Goal: Task Accomplishment & Management: Use online tool/utility

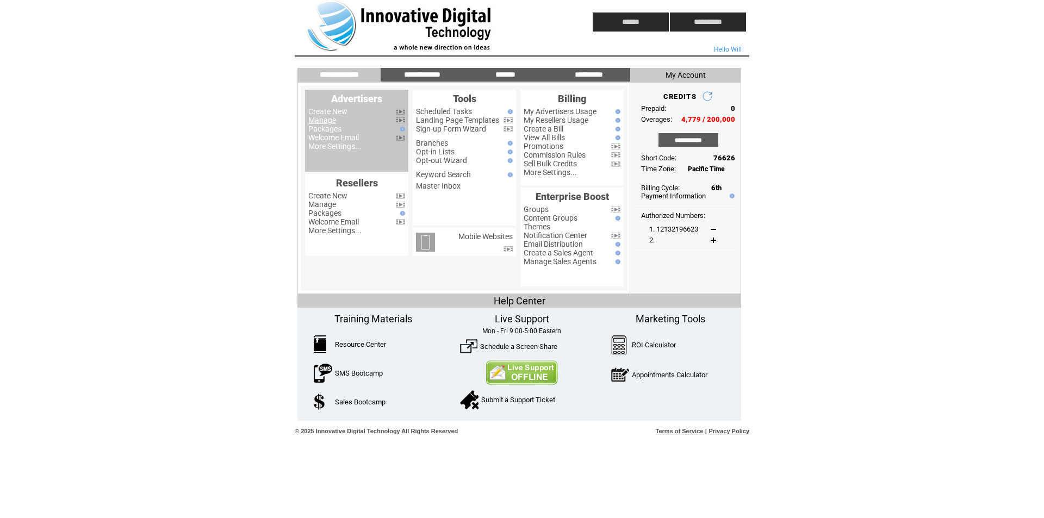
click at [328, 121] on link "Manage" at bounding box center [322, 120] width 28 height 9
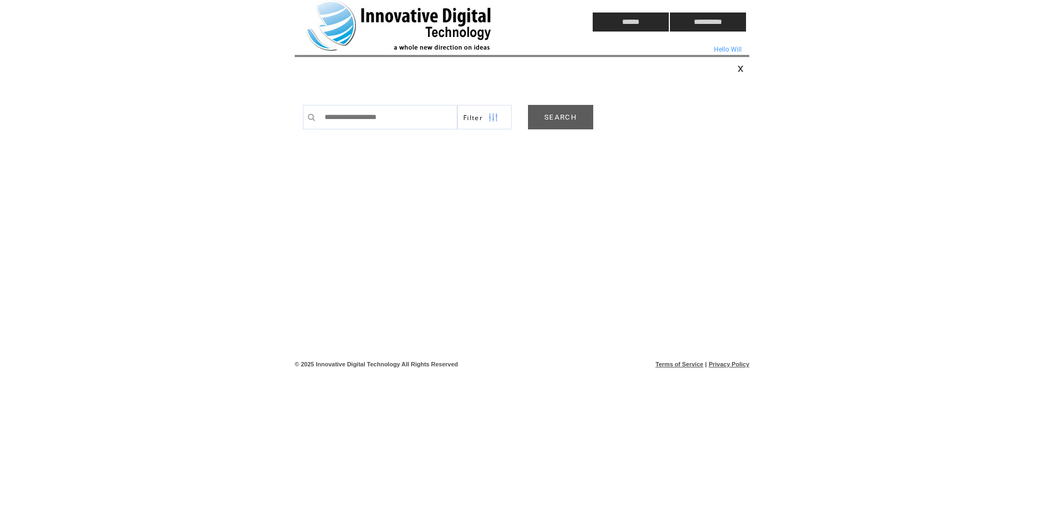
click at [340, 40] on td at bounding box center [423, 22] width 257 height 44
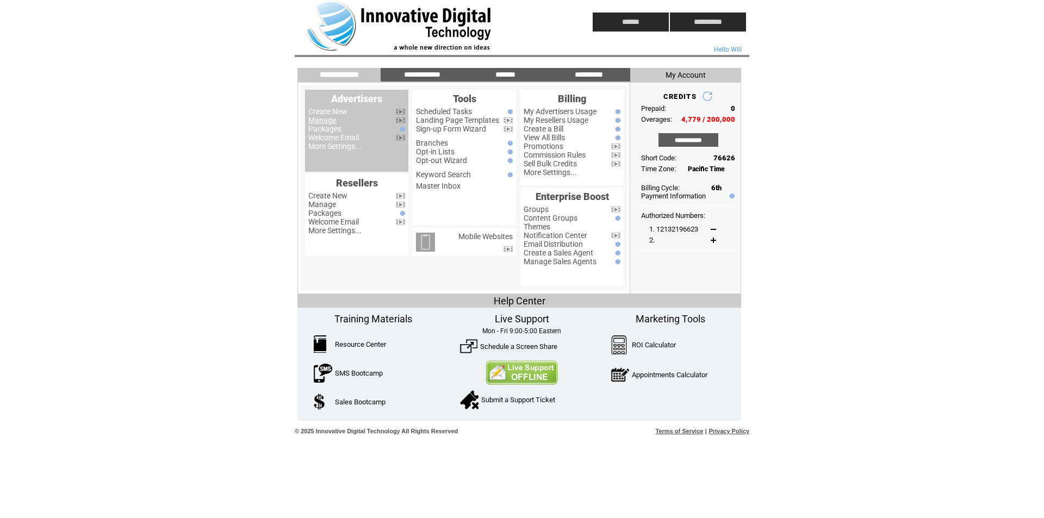
click at [327, 121] on link "Manage" at bounding box center [322, 120] width 28 height 9
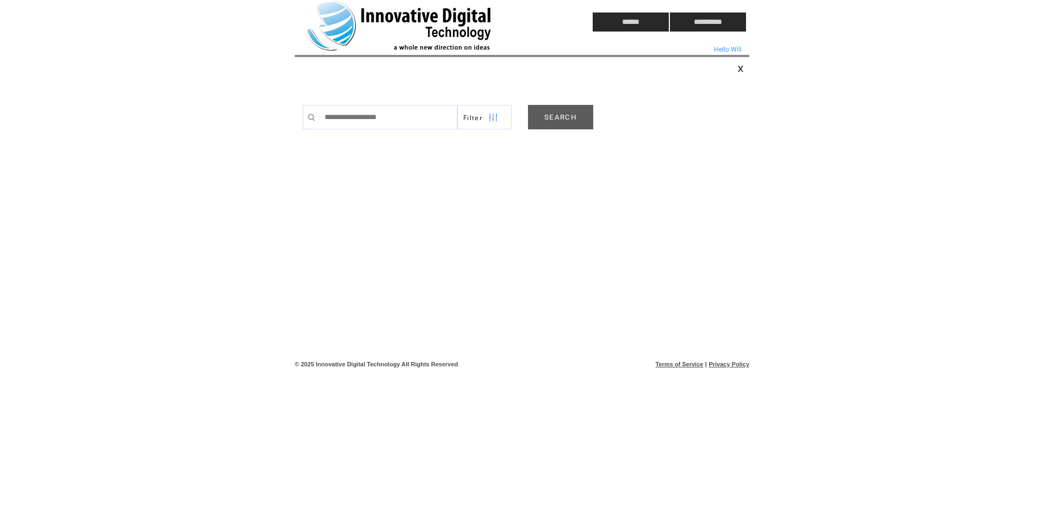
click at [572, 123] on link "SEARCH" at bounding box center [560, 117] width 65 height 24
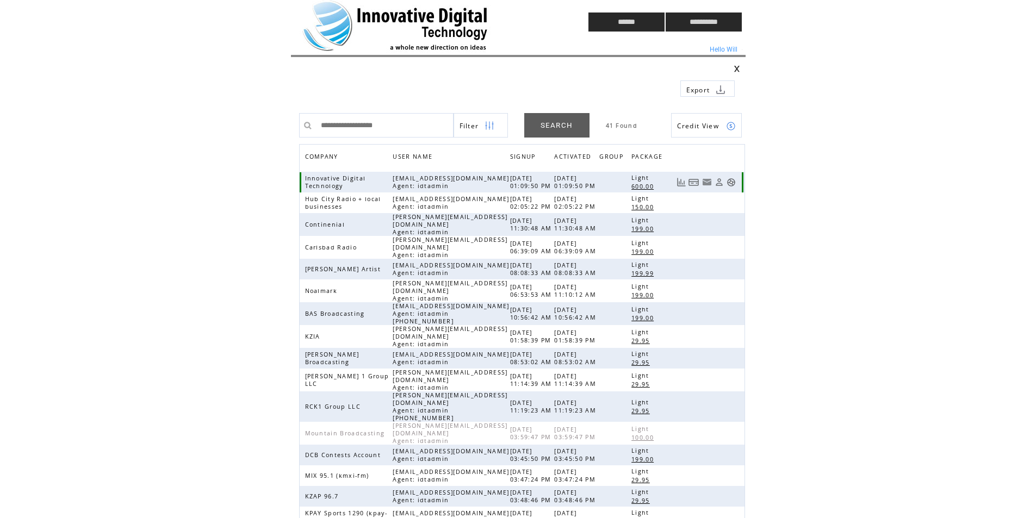
click at [731, 181] on link at bounding box center [730, 182] width 9 height 9
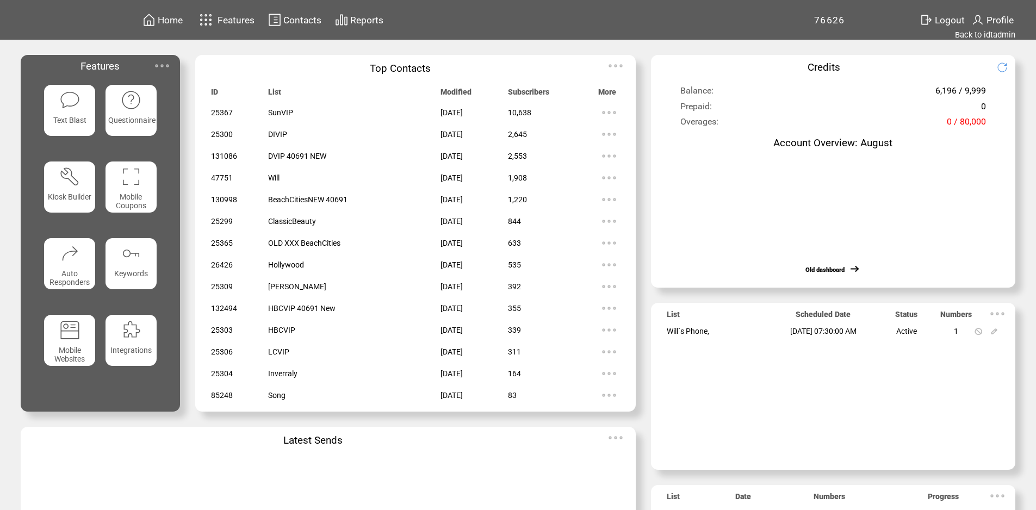
click at [151, 68] on img at bounding box center [162, 66] width 22 height 22
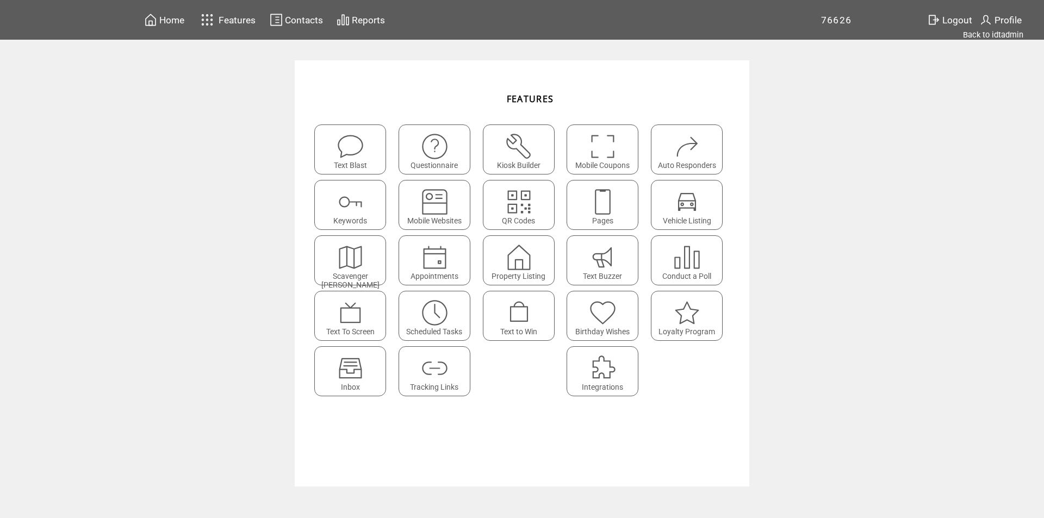
click at [167, 18] on span "Home" at bounding box center [171, 20] width 25 height 11
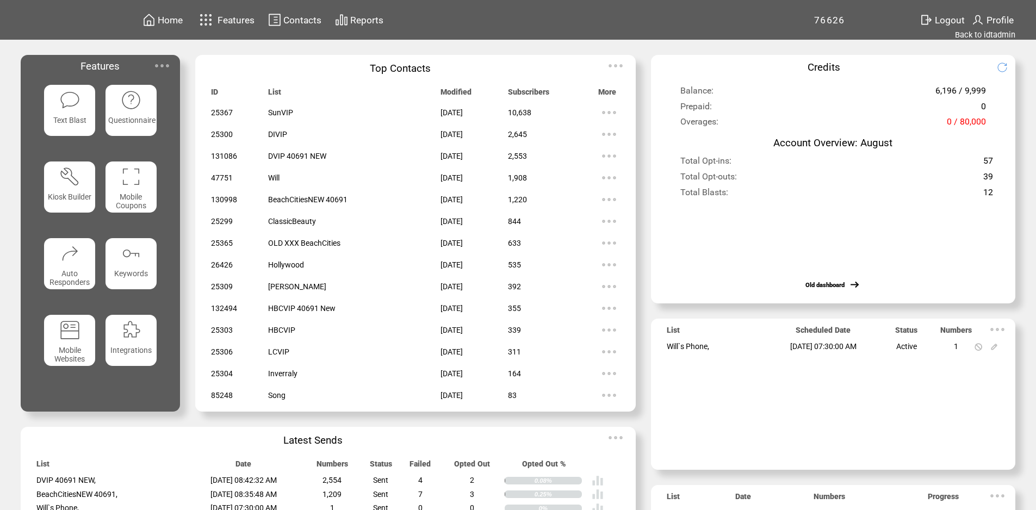
click at [172, 63] on td "Features" at bounding box center [100, 66] width 159 height 22
click at [159, 70] on img at bounding box center [162, 66] width 22 height 22
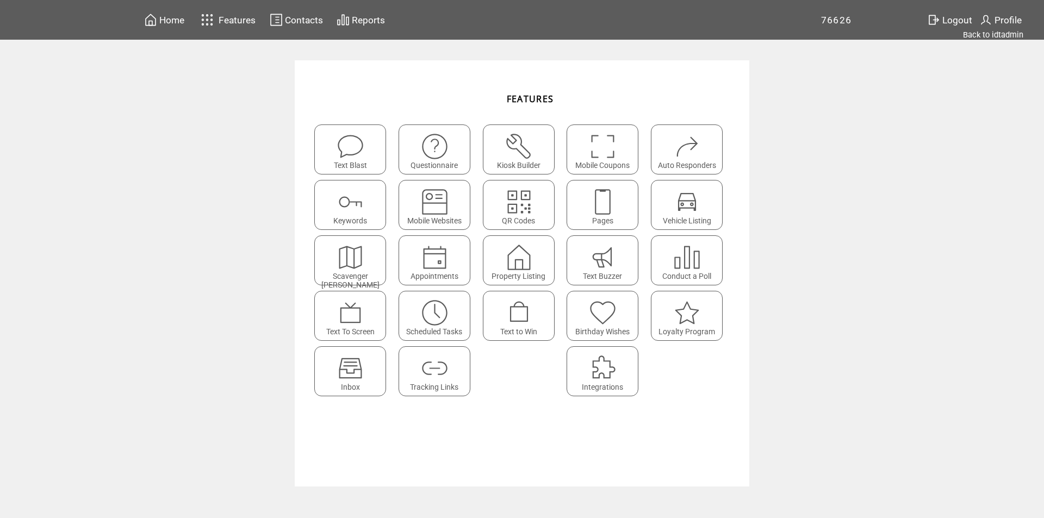
click at [606, 205] on img at bounding box center [602, 202] width 29 height 29
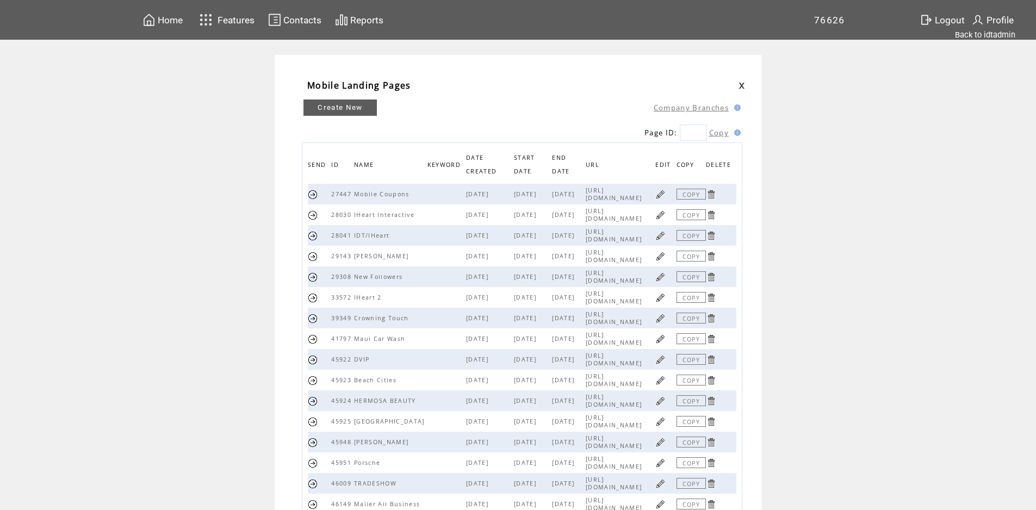
click at [332, 111] on link "Create New" at bounding box center [339, 108] width 73 height 16
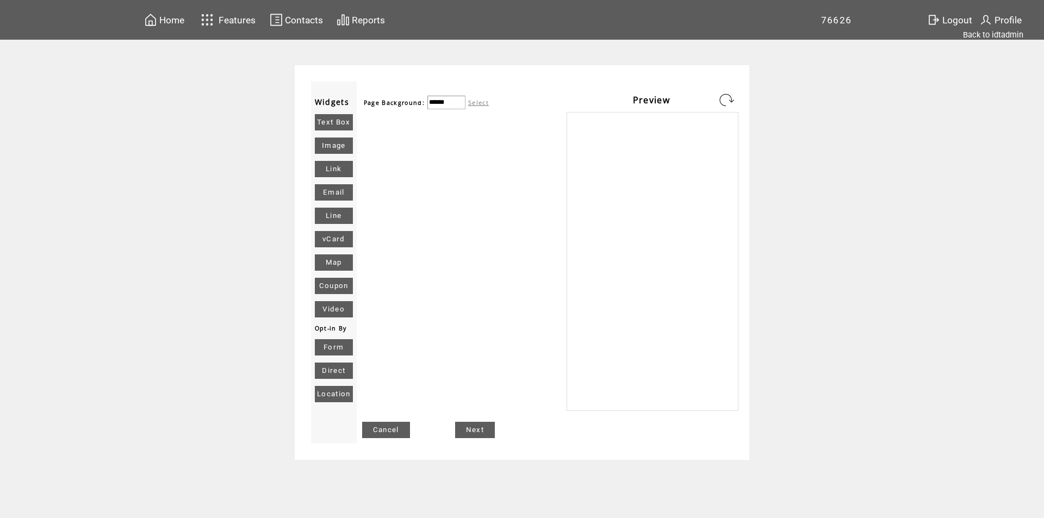
click at [338, 344] on link "Form" at bounding box center [334, 347] width 38 height 16
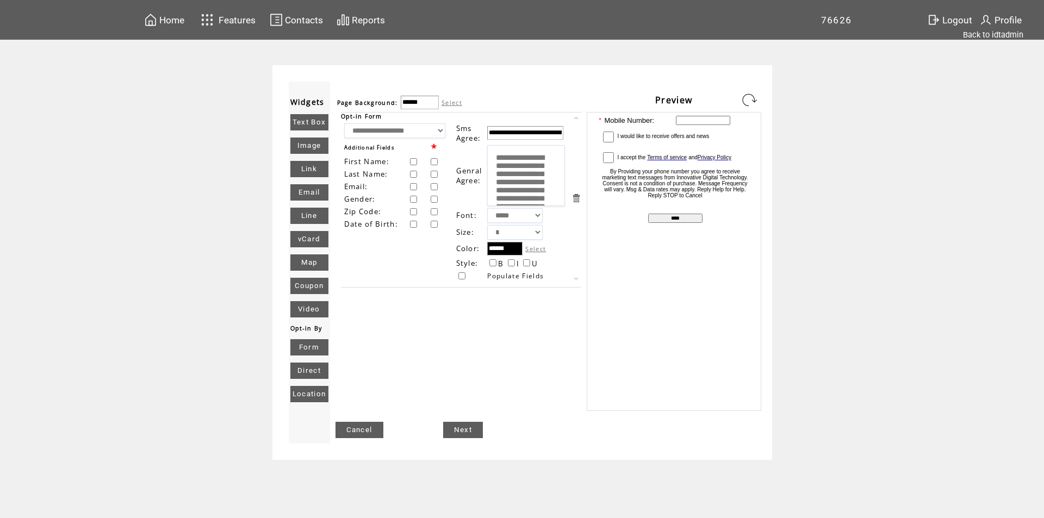
click at [421, 136] on select "**********" at bounding box center [394, 130] width 101 height 15
click at [421, 134] on select "**********" at bounding box center [394, 130] width 101 height 15
click at [545, 131] on input "**********" at bounding box center [525, 133] width 76 height 14
click at [550, 138] on input "**********" at bounding box center [525, 133] width 76 height 14
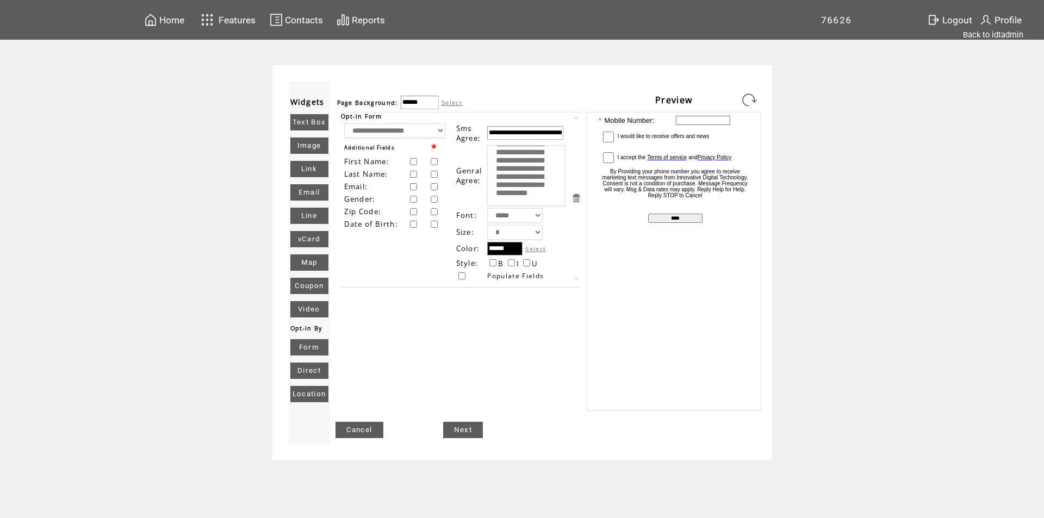
click at [305, 347] on link "Form" at bounding box center [309, 347] width 38 height 16
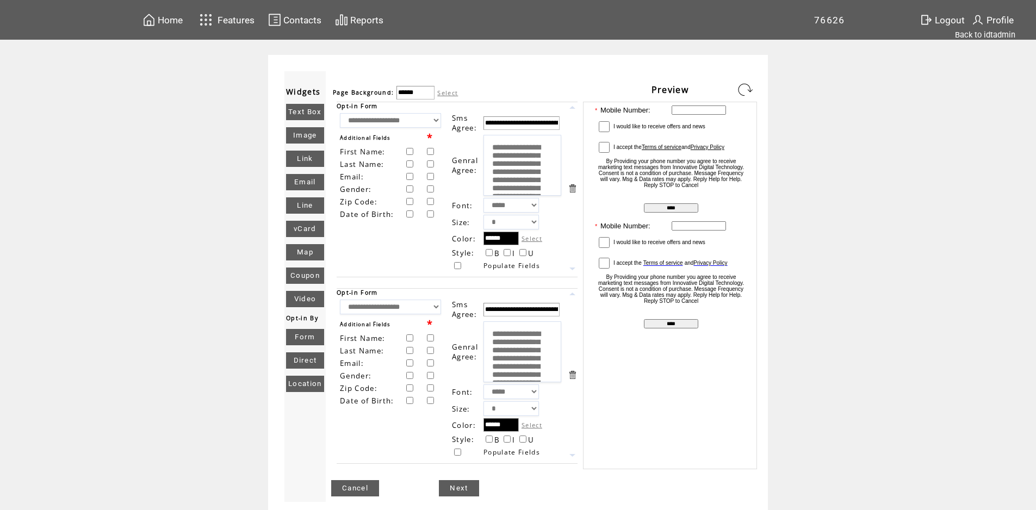
click at [575, 377] on link at bounding box center [572, 375] width 10 height 10
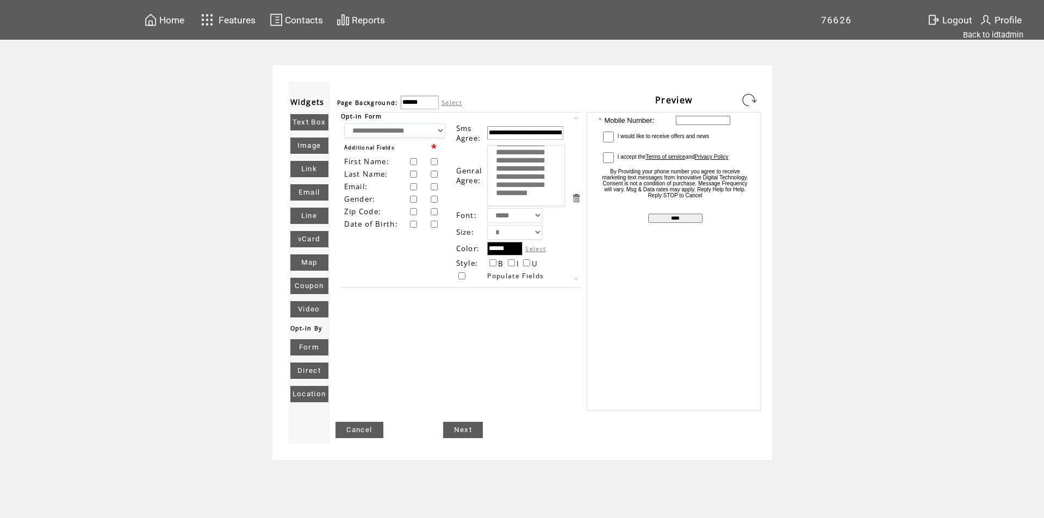
scroll to position [98, 0]
click at [201, 8] on td "Home Features Contacts Reports" at bounding box center [481, 20] width 679 height 40
click at [210, 20] on img at bounding box center [207, 20] width 19 height 18
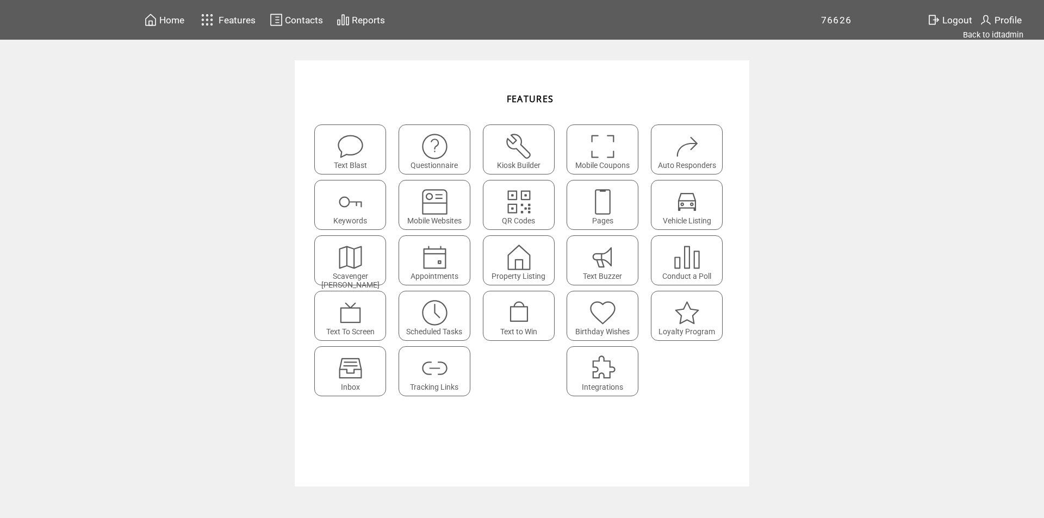
click at [579, 217] on featuretext "Pages" at bounding box center [602, 221] width 71 height 15
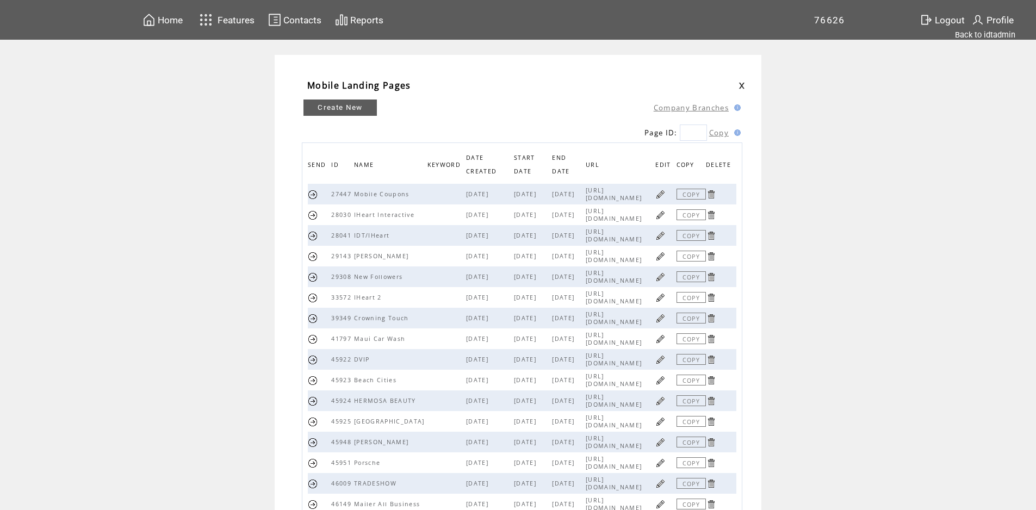
click at [665, 196] on link at bounding box center [660, 194] width 10 height 10
click at [351, 107] on link "Create New" at bounding box center [339, 108] width 73 height 16
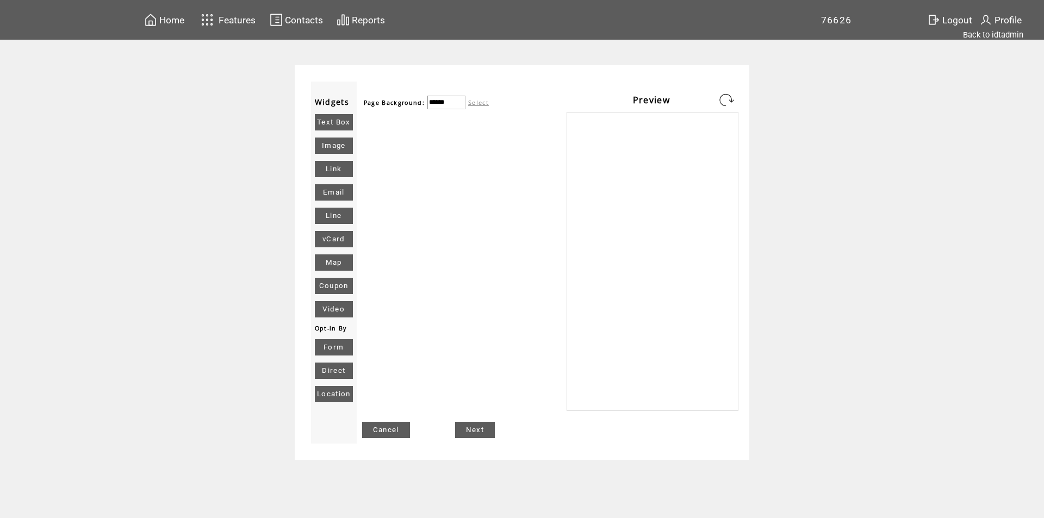
click at [340, 347] on link "Form" at bounding box center [334, 347] width 38 height 16
